Goal: Transaction & Acquisition: Purchase product/service

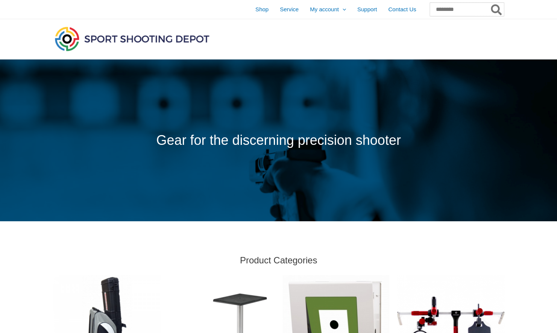
click at [448, 11] on input "Search for:" at bounding box center [467, 10] width 74 height 14
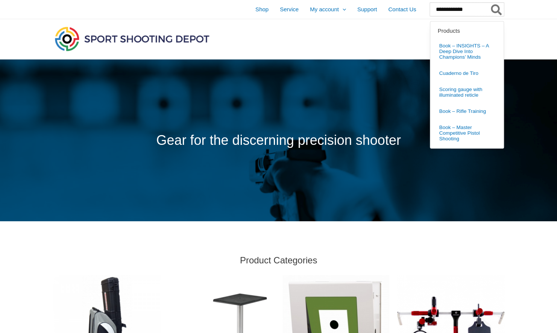
type input "**********"
click at [490, 3] on button "Search" at bounding box center [497, 10] width 15 height 14
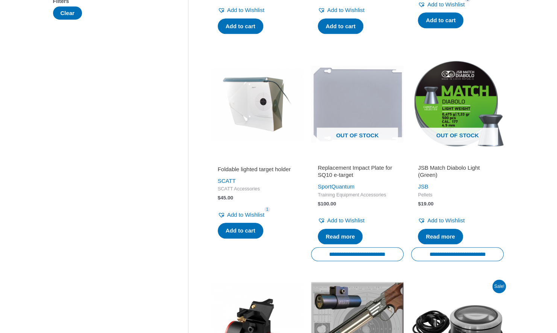
scroll to position [339, 0]
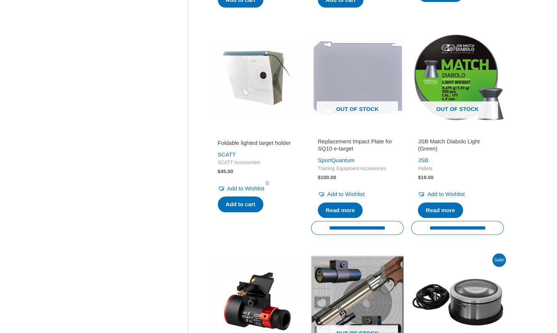
click at [260, 111] on img at bounding box center [257, 77] width 93 height 93
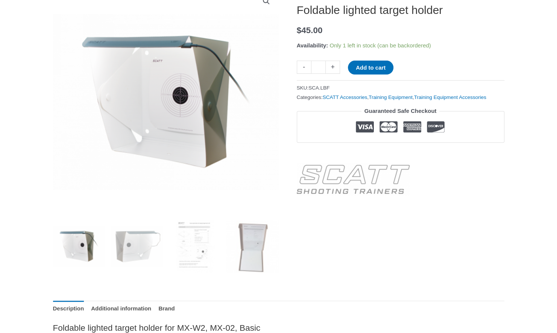
scroll to position [75, 0]
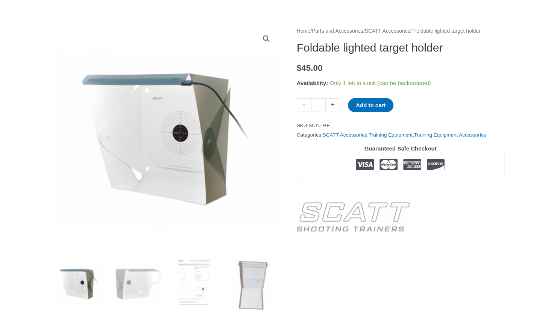
click at [495, 234] on div at bounding box center [401, 214] width 208 height 39
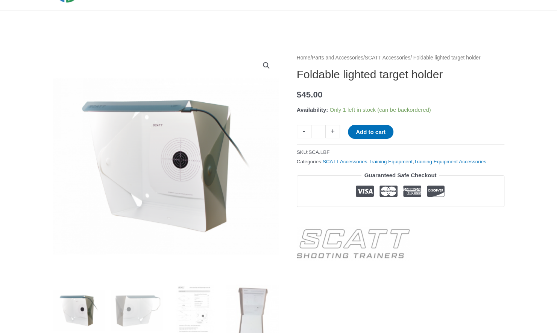
scroll to position [38, 0]
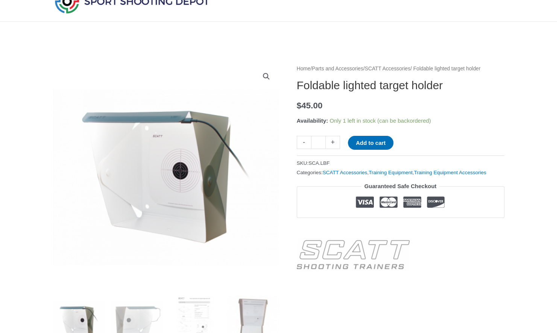
click at [362, 150] on button "Add to cart" at bounding box center [371, 143] width 46 height 14
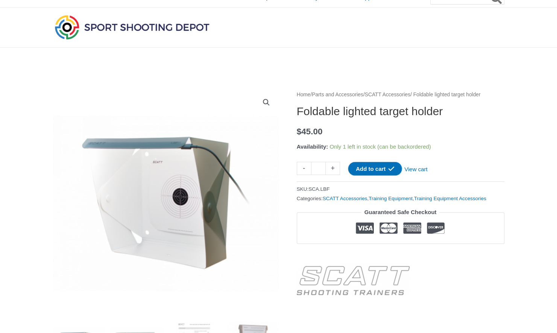
scroll to position [0, 0]
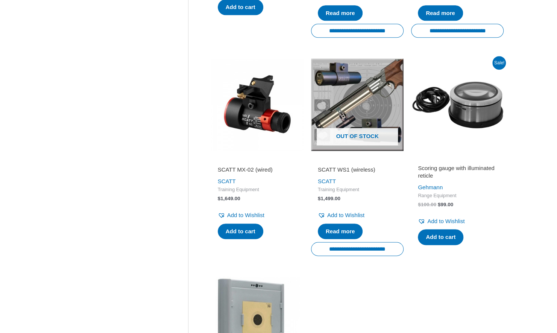
scroll to position [602, 0]
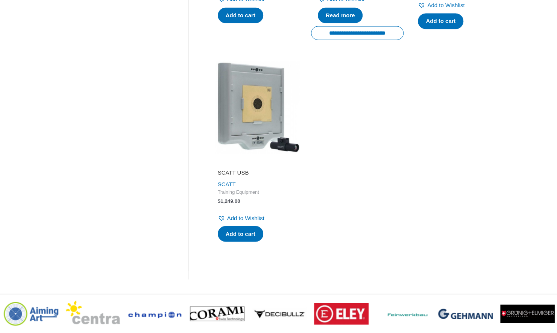
scroll to position [753, 0]
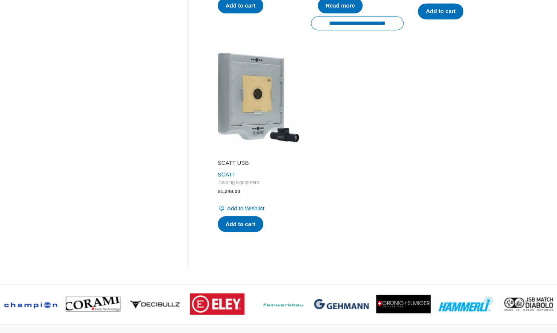
click at [236, 166] on h2 "SCATT USB" at bounding box center [257, 163] width 79 height 8
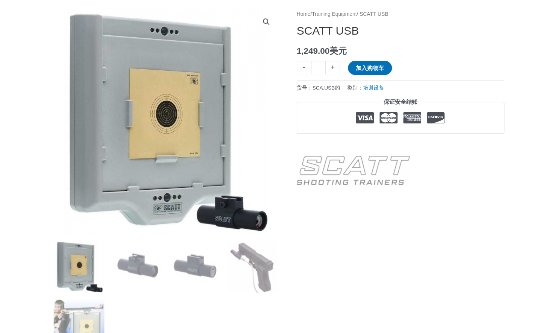
scroll to position [75, 0]
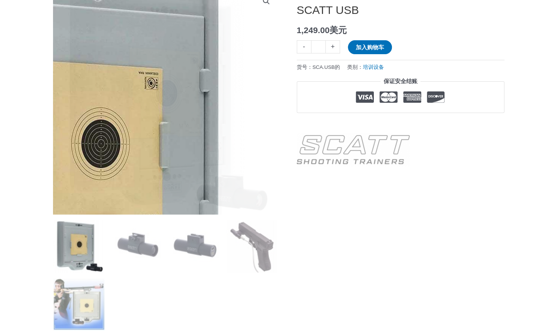
scroll to position [0, 0]
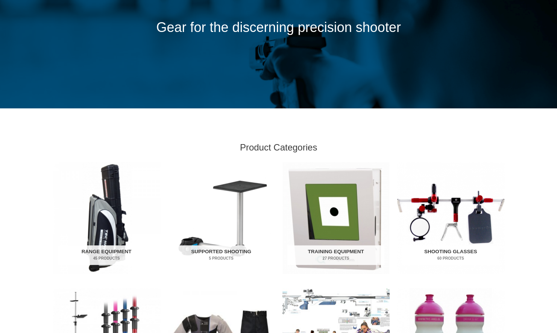
scroll to position [188, 0]
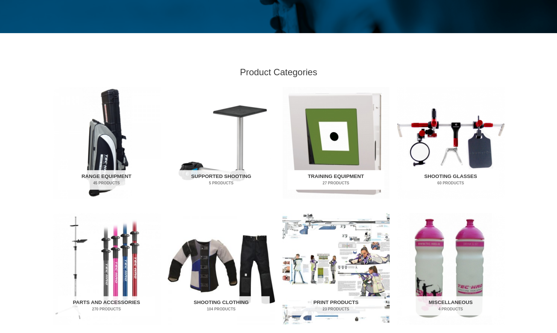
click at [342, 157] on img "Visit product category Training Equipment" at bounding box center [336, 143] width 107 height 112
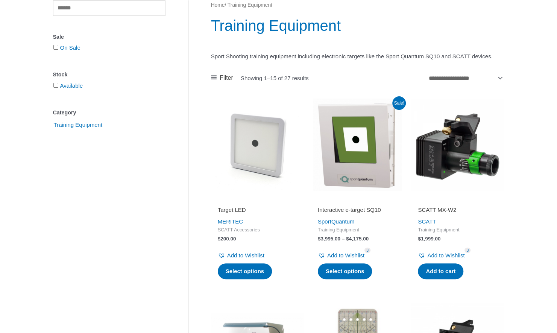
scroll to position [113, 0]
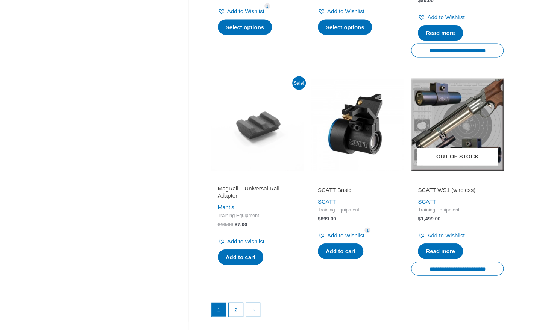
scroll to position [1091, 0]
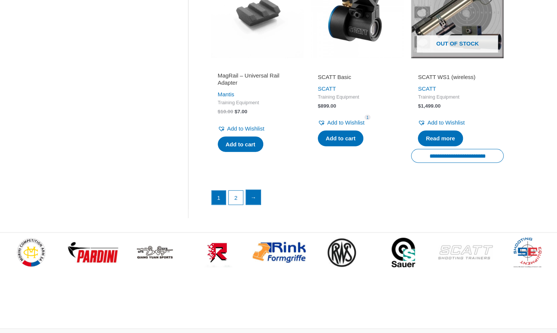
click at [255, 205] on link "→" at bounding box center [253, 197] width 15 height 15
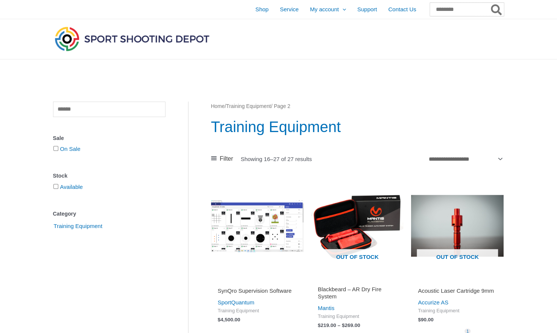
click at [450, 8] on input "Search for:" at bounding box center [467, 10] width 74 height 14
type input "******"
click at [490, 3] on button "Search" at bounding box center [497, 10] width 15 height 14
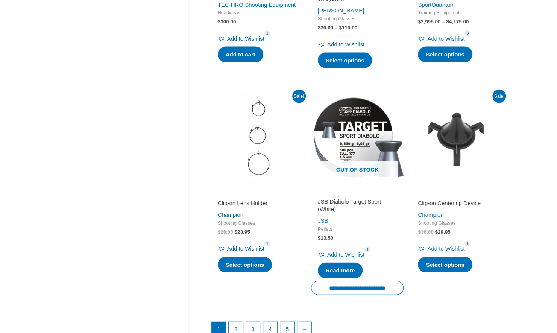
scroll to position [1016, 0]
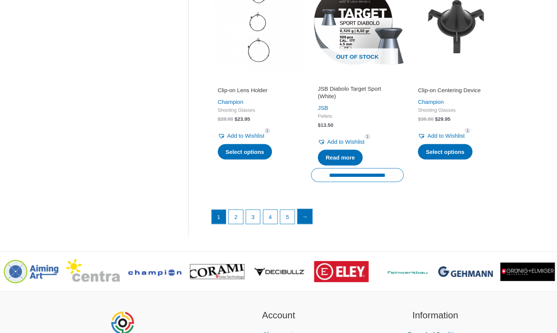
click at [303, 224] on link "→" at bounding box center [305, 216] width 15 height 15
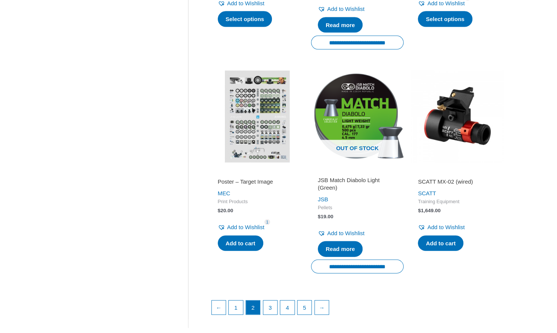
scroll to position [1016, 0]
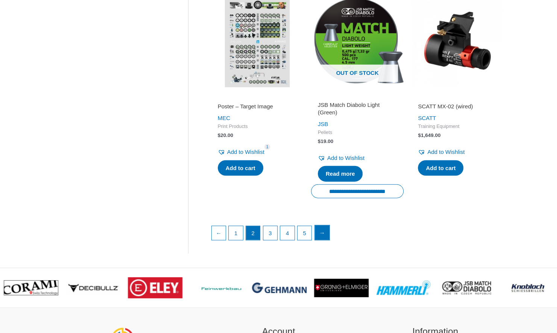
click at [317, 234] on link "→" at bounding box center [322, 232] width 15 height 15
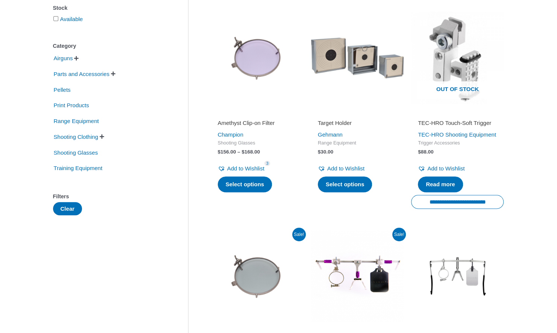
scroll to position [151, 0]
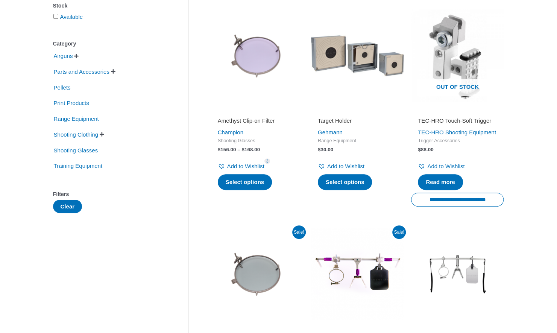
click at [362, 80] on img at bounding box center [357, 55] width 93 height 93
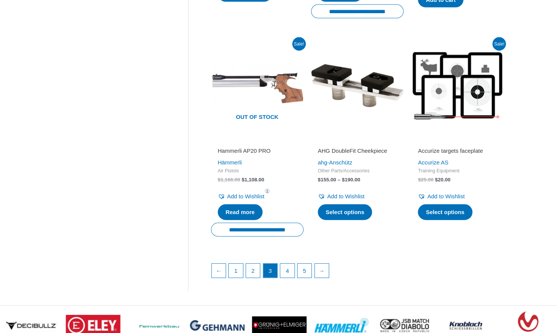
scroll to position [1016, 0]
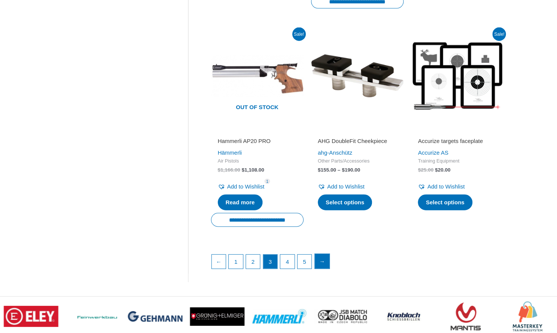
click at [326, 267] on link "→" at bounding box center [322, 261] width 15 height 15
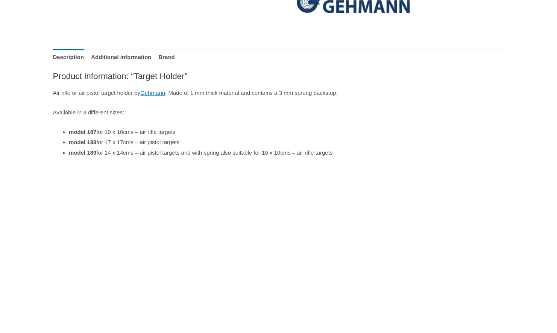
scroll to position [452, 0]
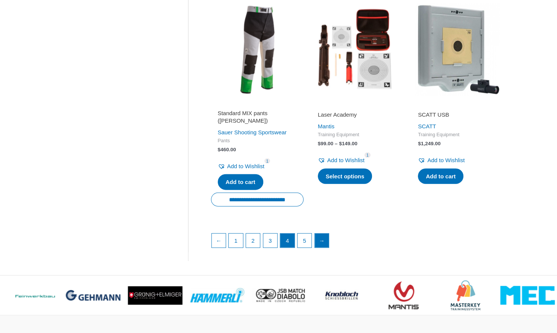
scroll to position [1054, 0]
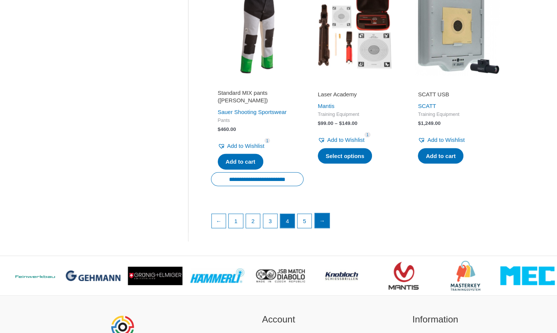
click at [323, 215] on link "→" at bounding box center [322, 220] width 15 height 15
